Goal: Information Seeking & Learning: Learn about a topic

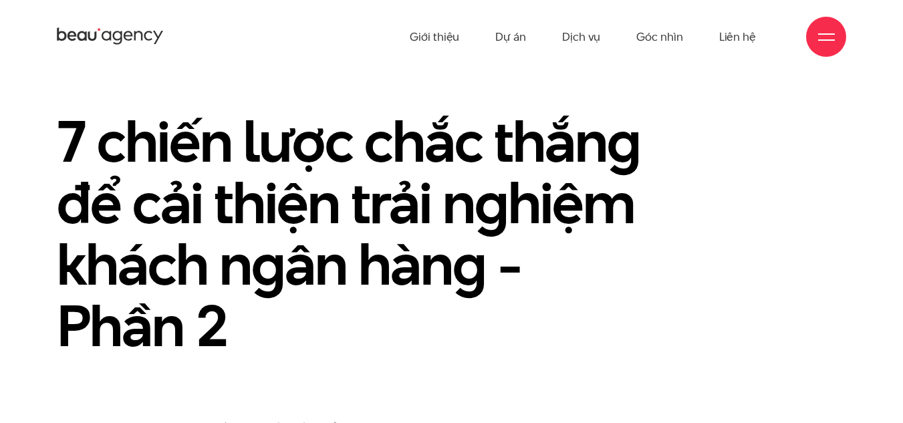
click at [733, 215] on div "7 chiến lược chắc thắng để cải thiện trải nghiệm khách ngân hàng - Phần 2" at bounding box center [452, 241] width 810 height 262
click at [121, 40] on icon at bounding box center [117, 37] width 9 height 13
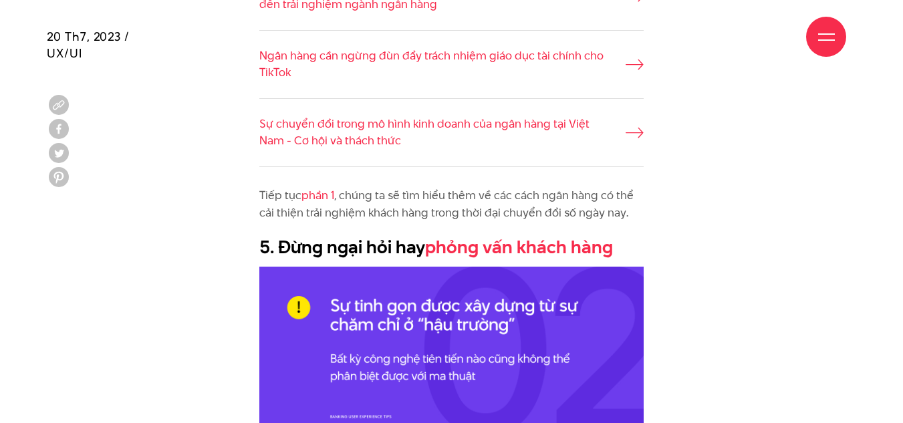
scroll to position [1070, 0]
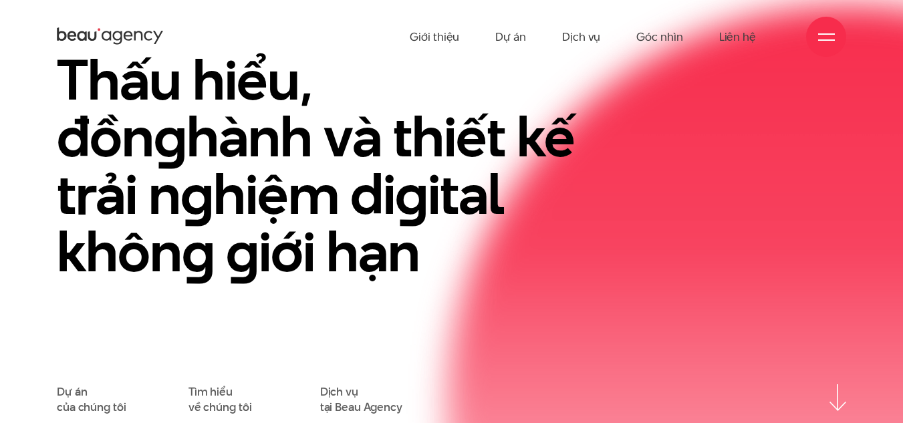
click at [828, 31] on div at bounding box center [826, 37] width 17 height 17
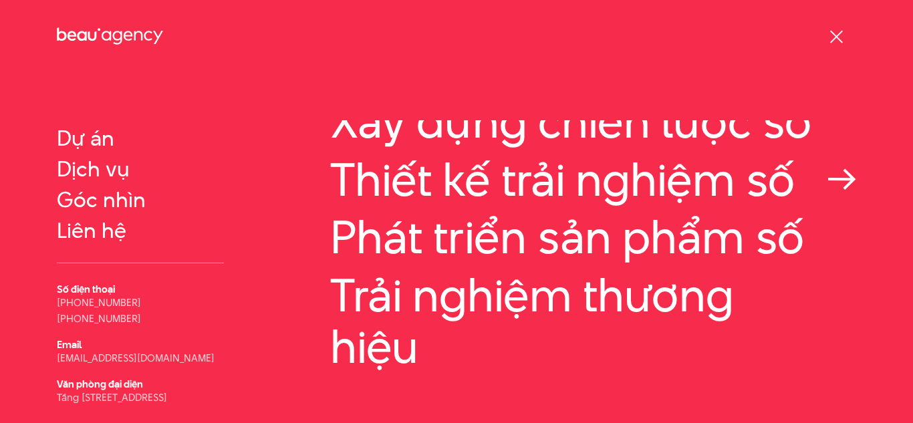
scroll to position [134, 0]
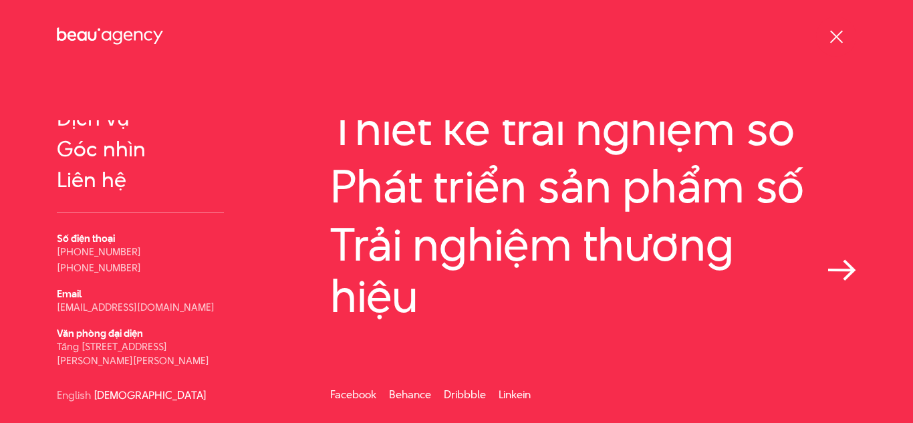
click at [451, 281] on link "Trải nghiệm thương hiệu" at bounding box center [593, 270] width 526 height 103
click at [108, 33] on icon at bounding box center [106, 35] width 9 height 9
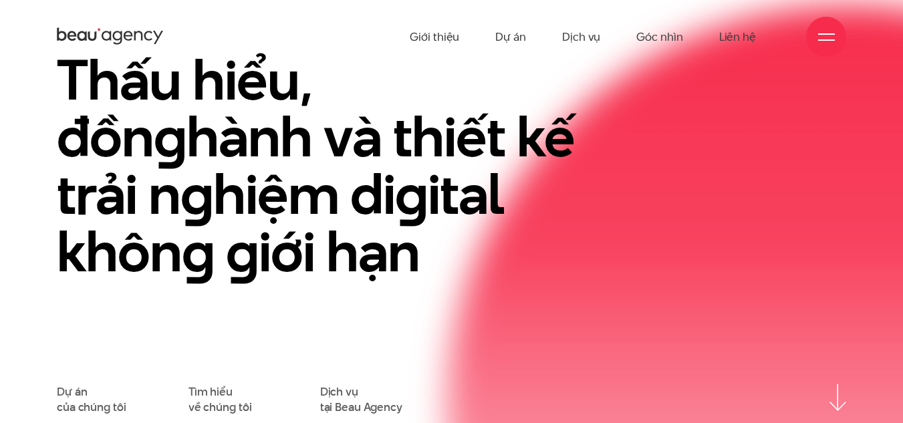
click at [642, 244] on div "Thấu hiểu, đồn g hành và thiết kế trải n g hiệm di g ital khôn g g iới hạn" at bounding box center [452, 218] width 810 height 334
